Goal: Transaction & Acquisition: Obtain resource

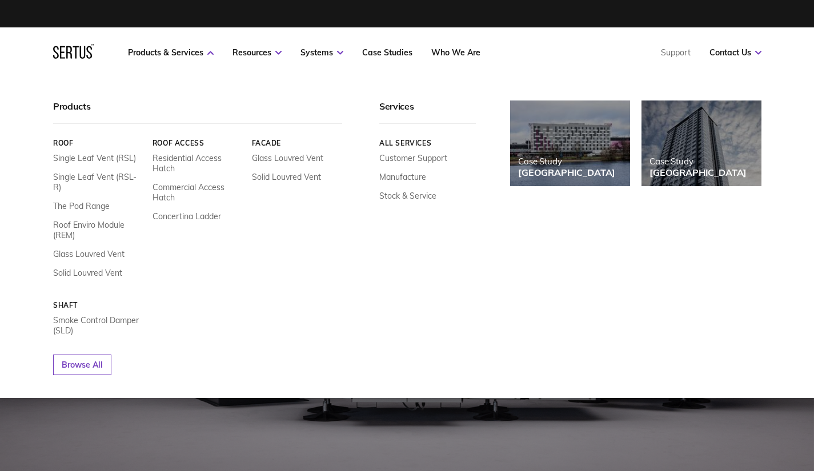
click at [174, 159] on link "Residential Access Hatch" at bounding box center [197, 163] width 91 height 21
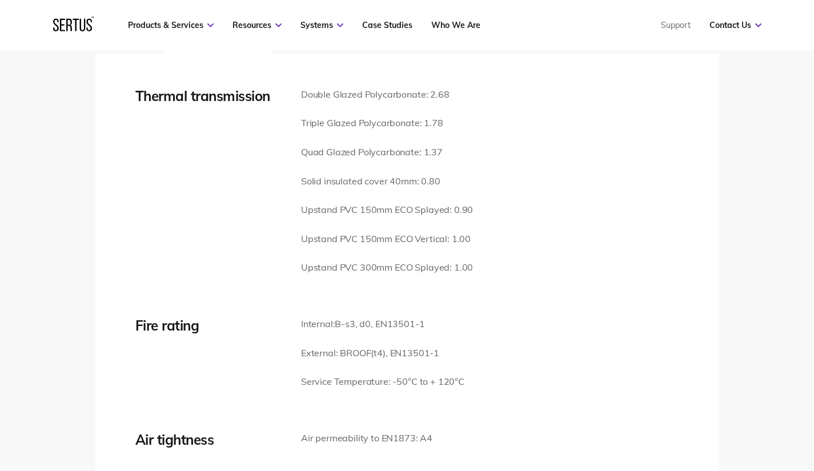
scroll to position [1542, 0]
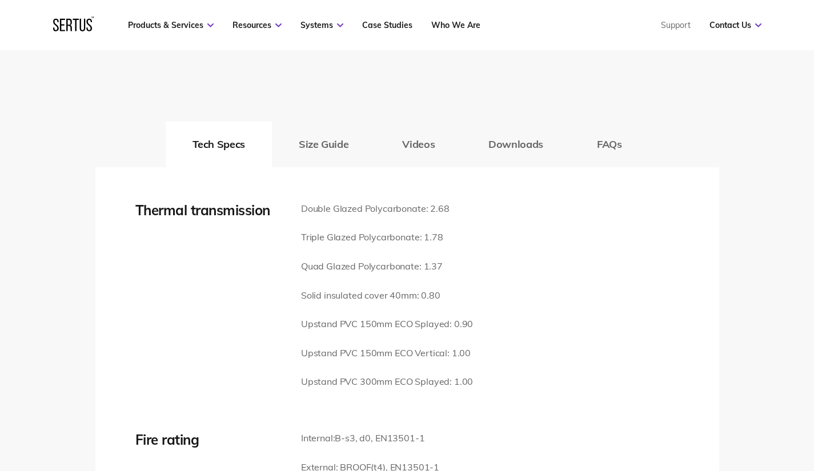
click at [511, 130] on button "Downloads" at bounding box center [515, 145] width 108 height 46
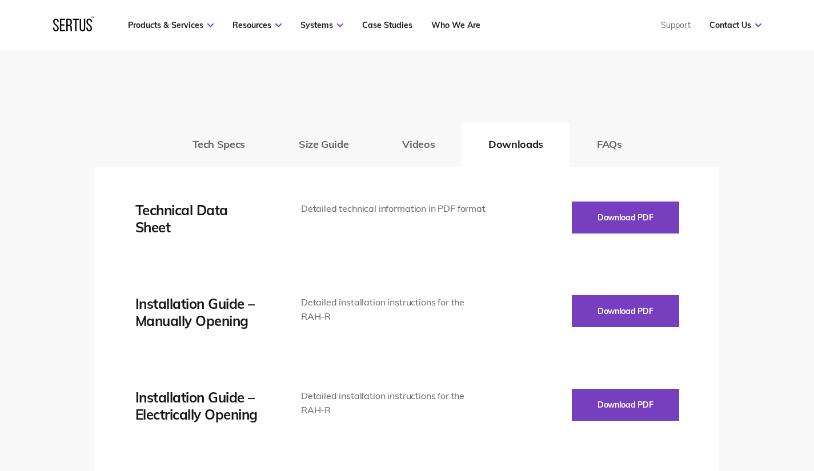
click at [212, 139] on button "Tech Specs" at bounding box center [219, 145] width 106 height 46
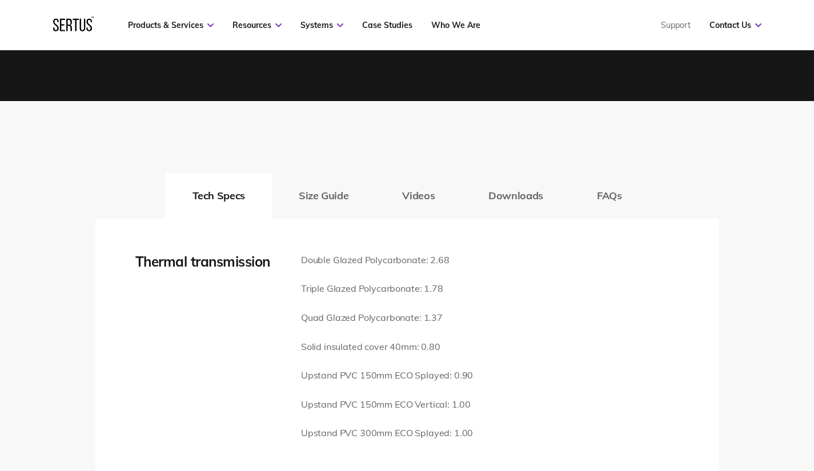
scroll to position [1484, 0]
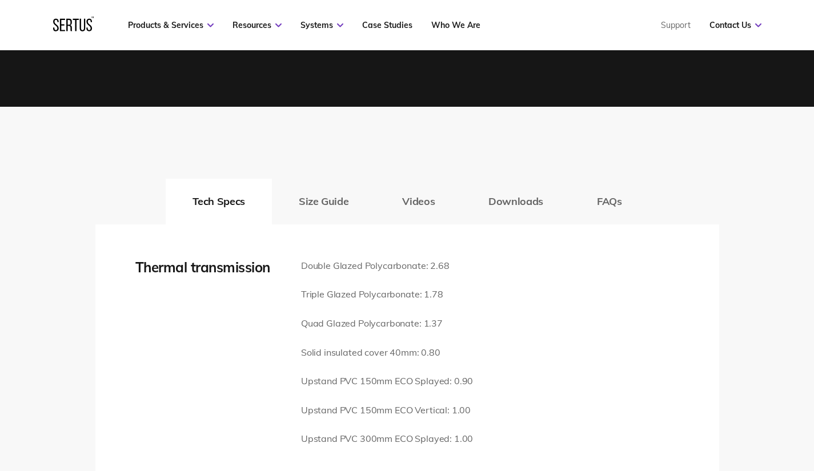
click at [497, 190] on button "Downloads" at bounding box center [515, 202] width 108 height 46
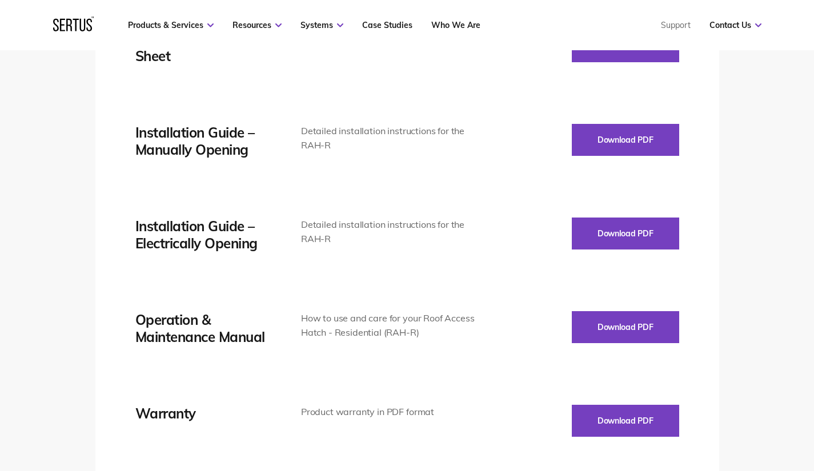
scroll to position [1599, 0]
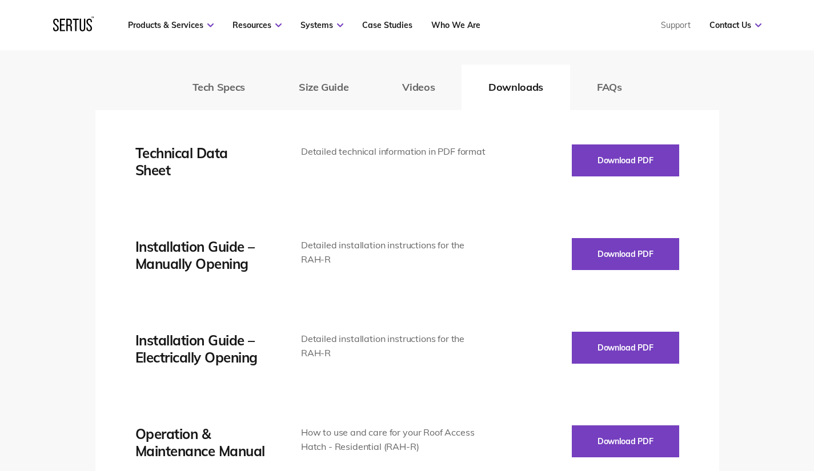
click at [647, 146] on button "Download PDF" at bounding box center [625, 160] width 107 height 32
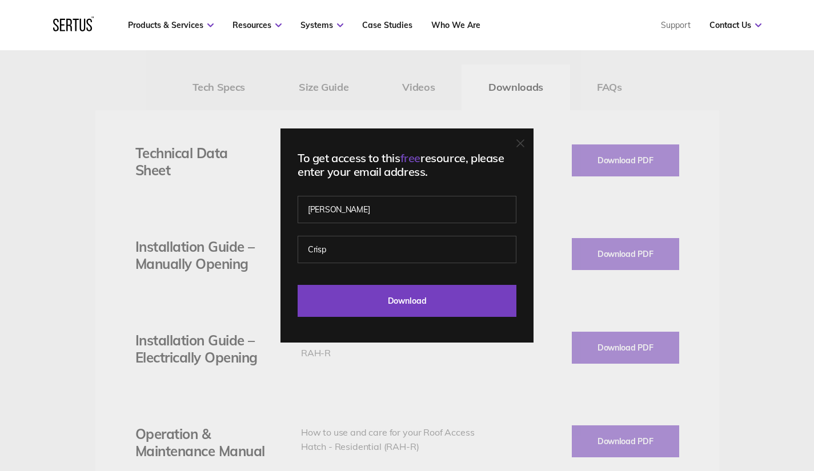
click at [399, 299] on input "Download" at bounding box center [406, 301] width 219 height 32
